Goal: Go to known website: Access a specific website the user already knows

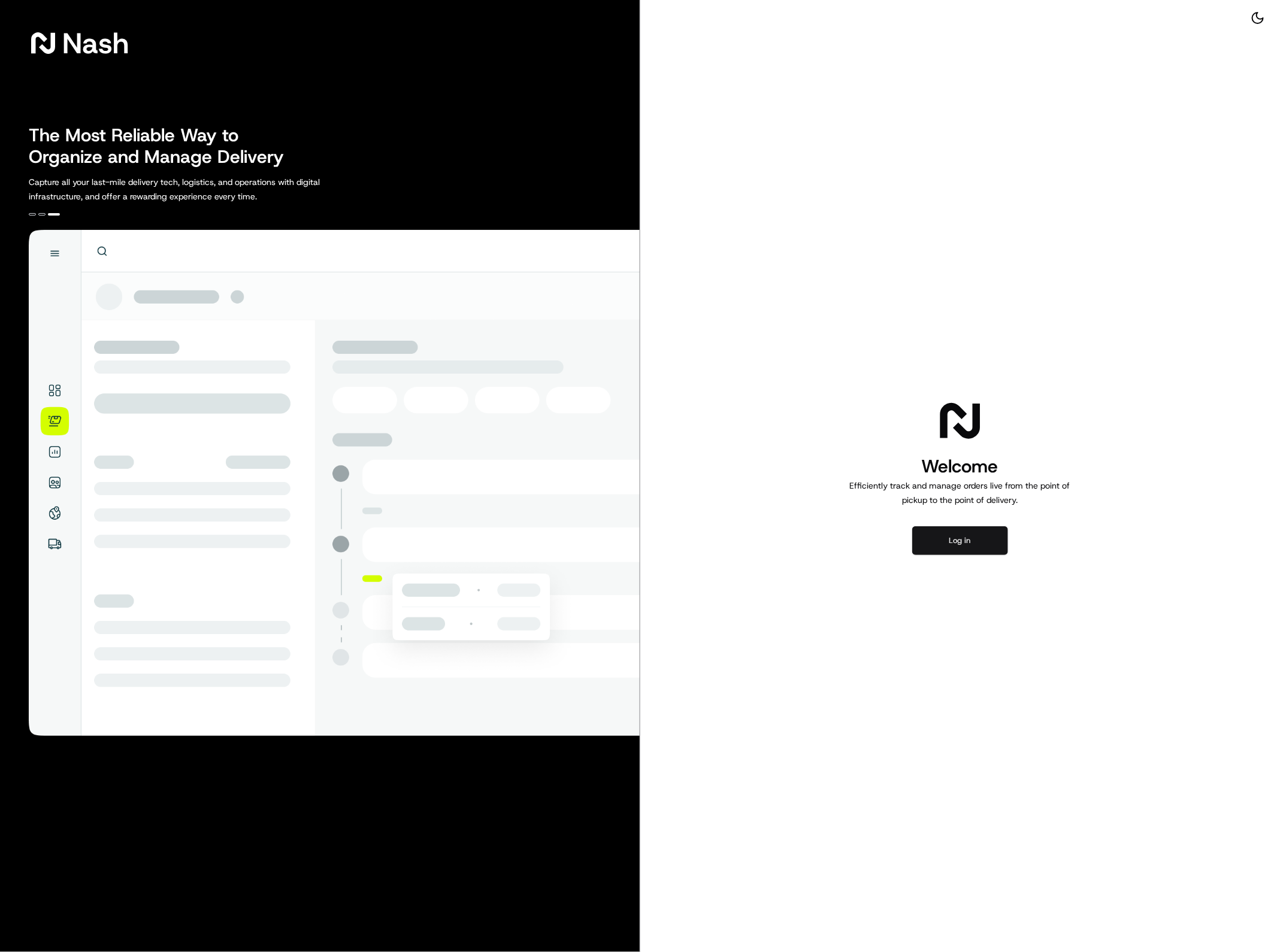
click at [921, 549] on button "Log in" at bounding box center [960, 541] width 96 height 29
